Goal: Check status: Check status

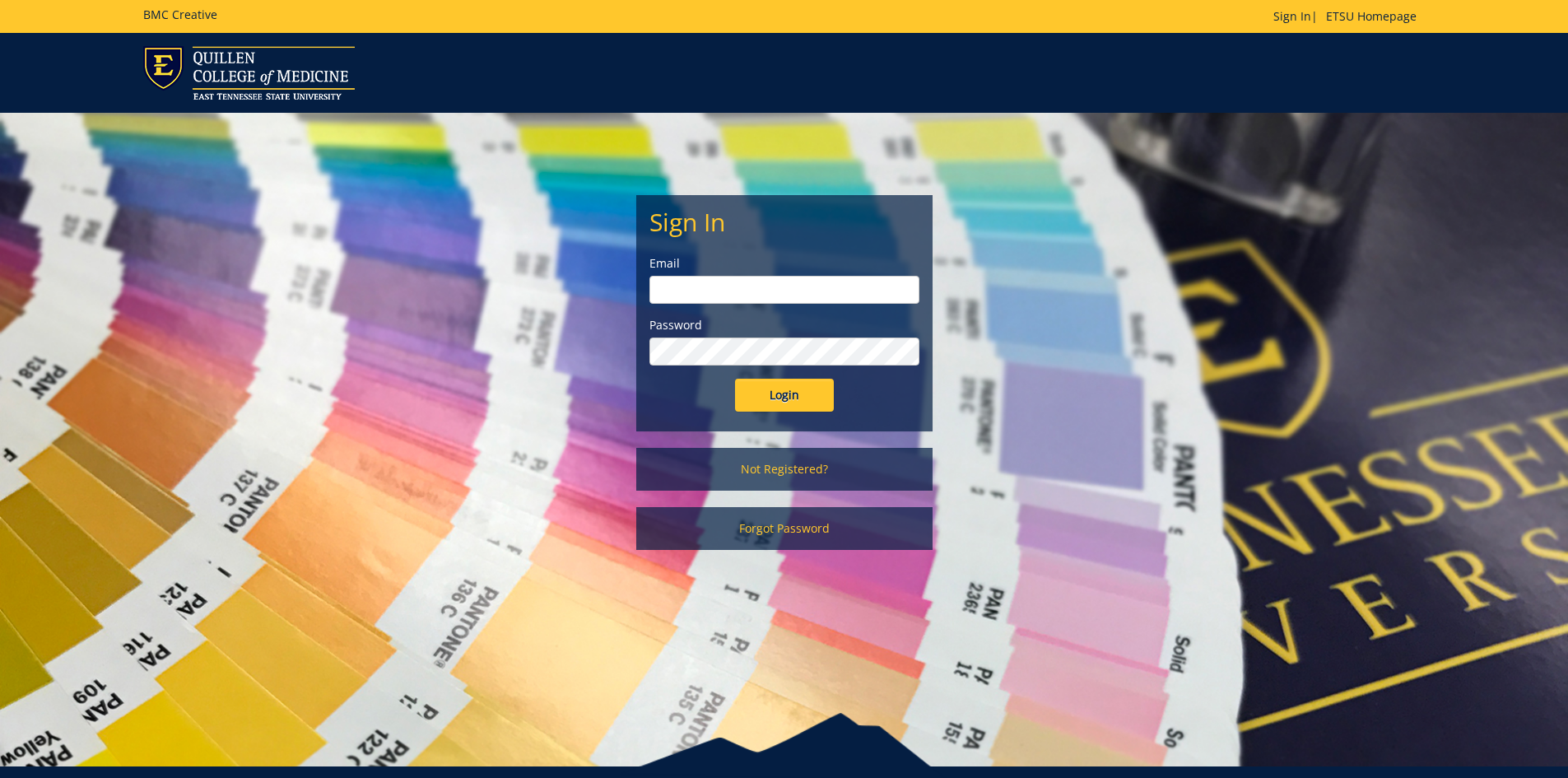
type input "hopkinsw@etsu.edu"
click at [812, 408] on input "Login" at bounding box center [784, 395] width 99 height 33
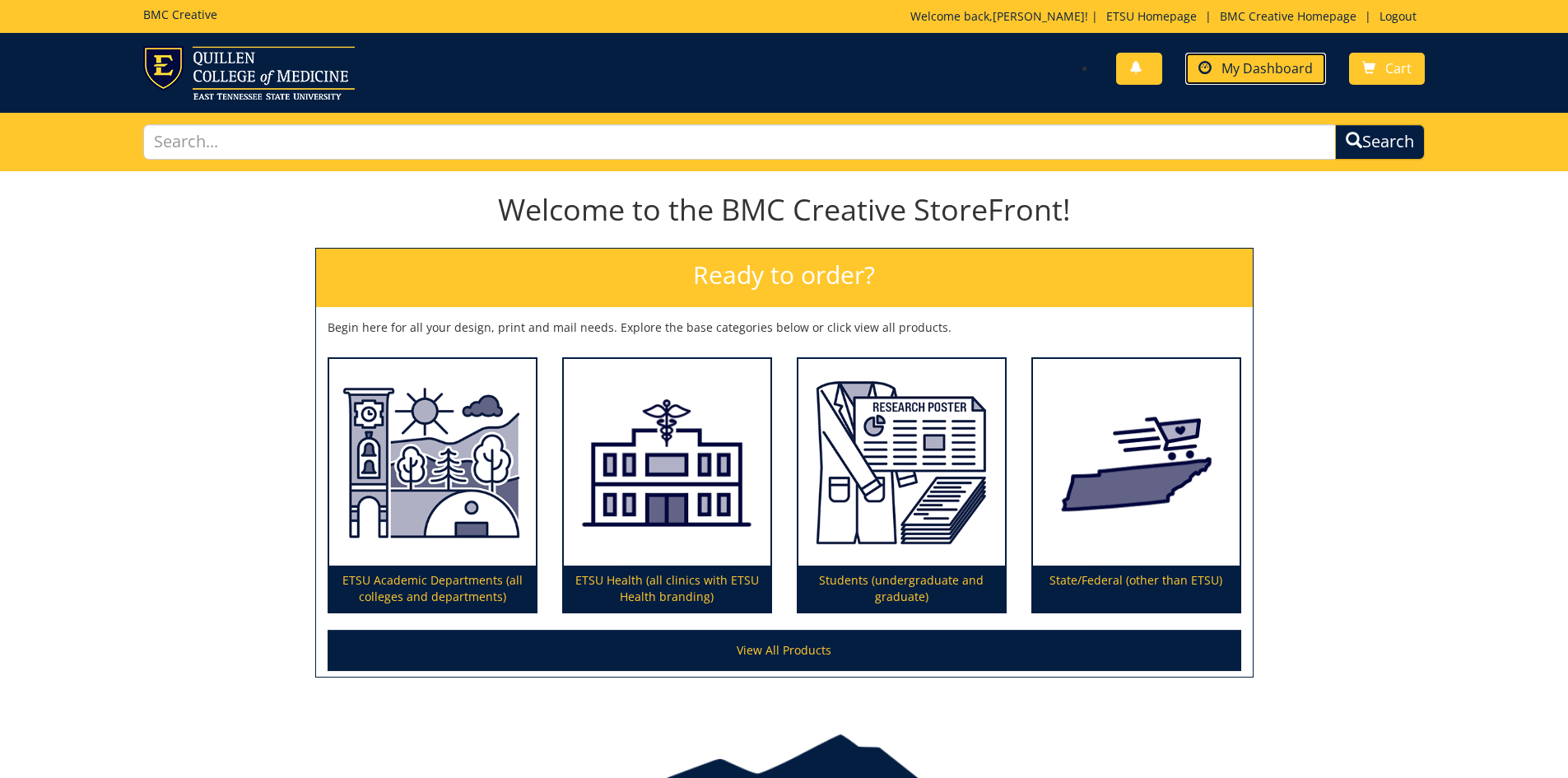
click at [1258, 71] on span "My Dashboard" at bounding box center [1267, 68] width 91 height 18
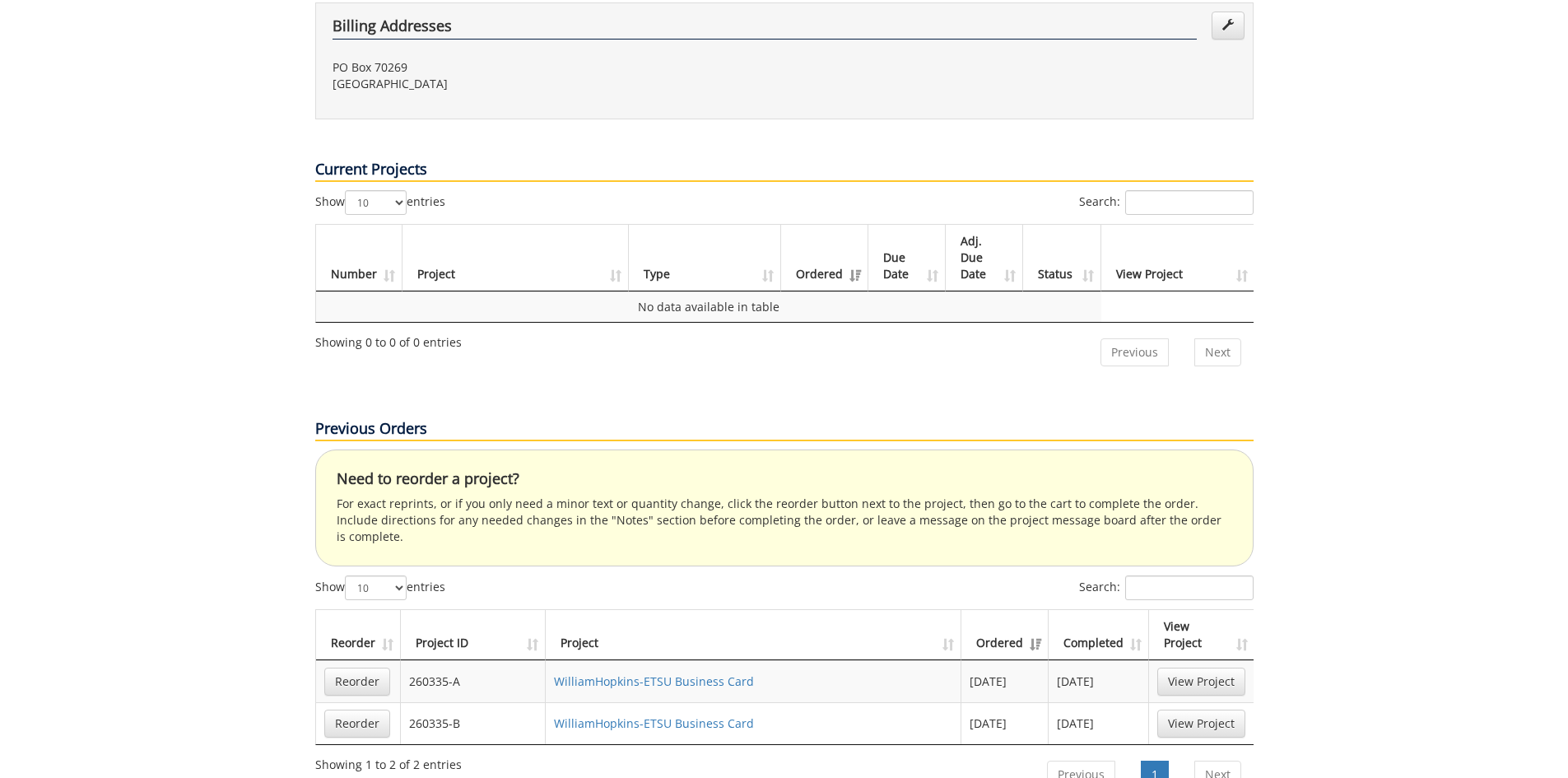
scroll to position [659, 0]
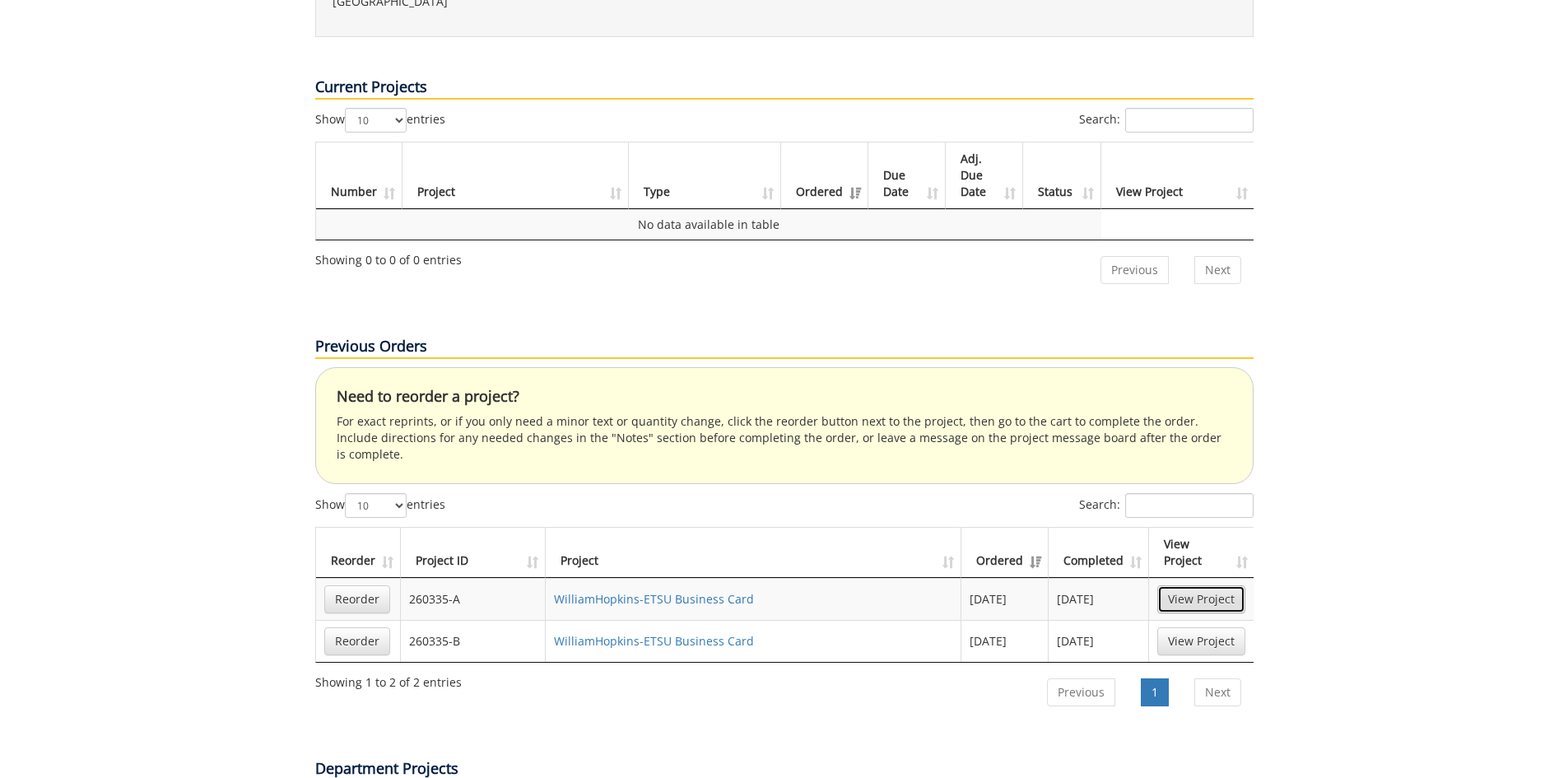
click at [1200, 585] on link "View Project" at bounding box center [1201, 599] width 88 height 28
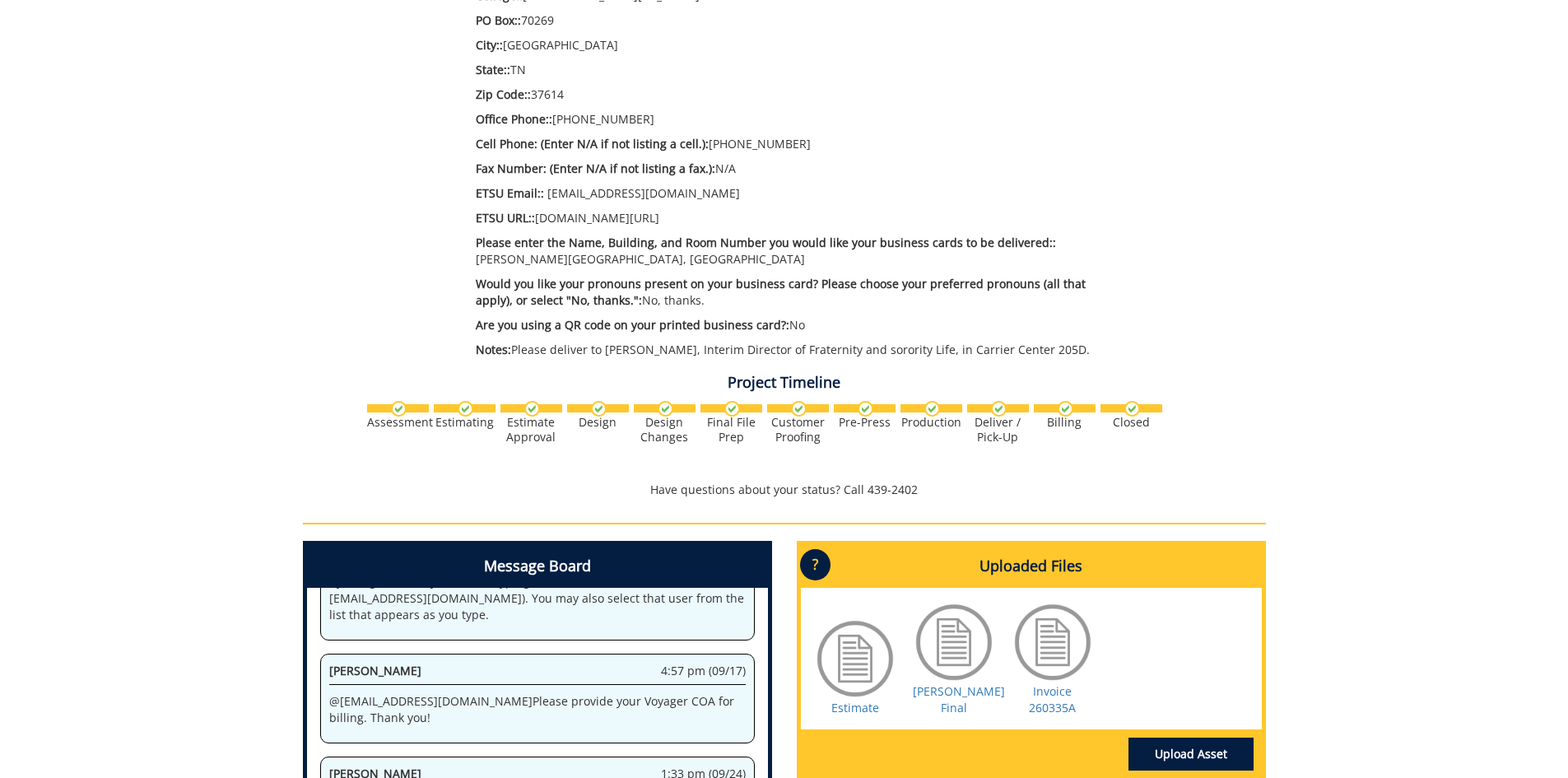
scroll to position [718, 0]
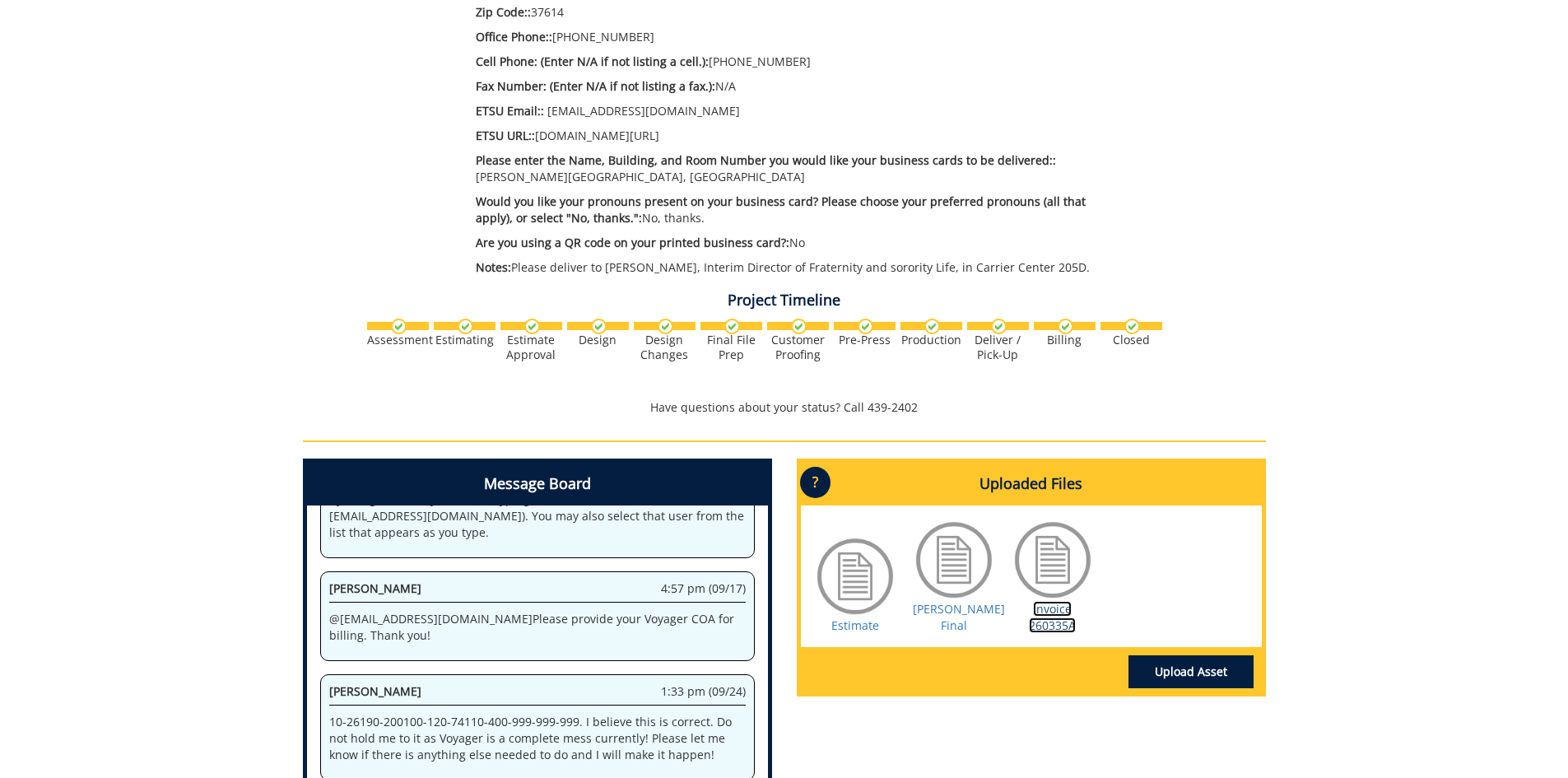
click at [1032, 618] on link "Invoice 260335A" at bounding box center [1052, 616] width 47 height 32
